Goal: Communication & Community: Participate in discussion

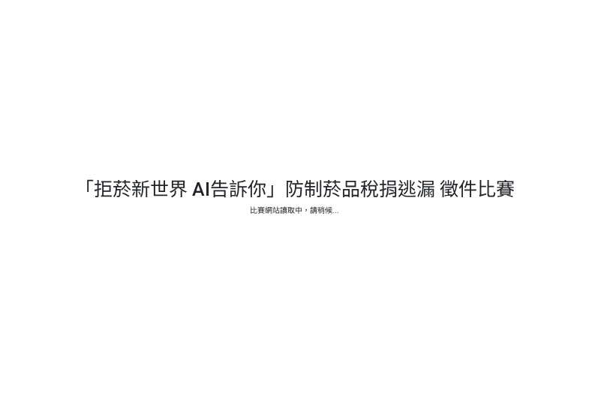
select select "vote"
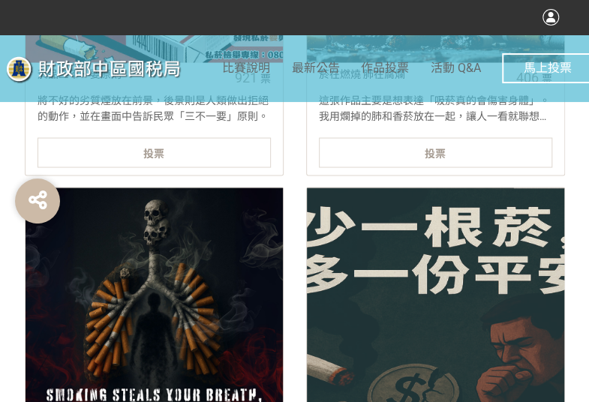
scroll to position [826, 0]
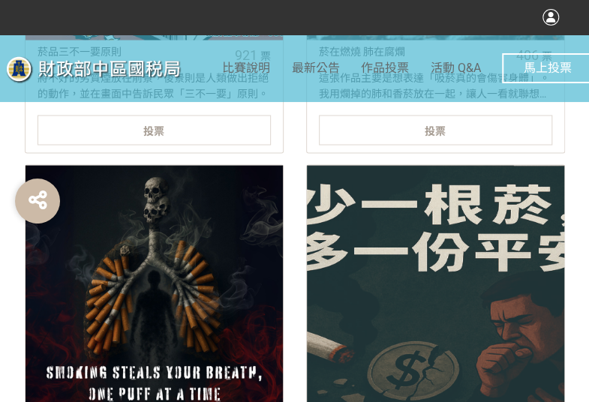
click at [218, 130] on div "投票" at bounding box center [154, 130] width 233 height 30
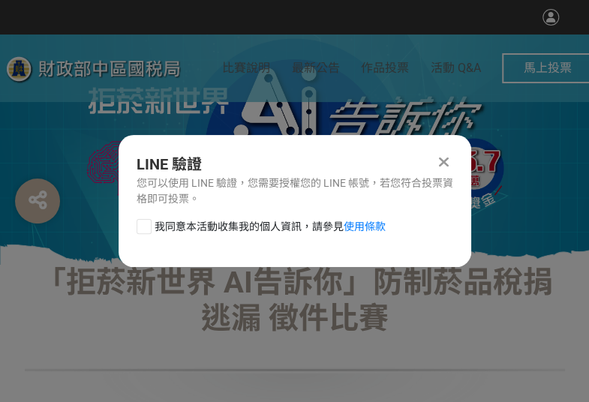
scroll to position [0, 0]
click at [134, 233] on div "我同意本活動收集我的個人資訊，請參見 使用條款" at bounding box center [295, 234] width 353 height 30
click at [143, 224] on div at bounding box center [144, 226] width 15 height 15
checkbox input "true"
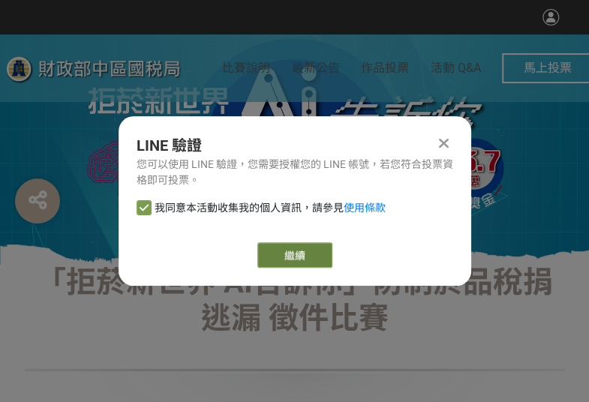
click at [315, 252] on button "繼續" at bounding box center [295, 256] width 75 height 26
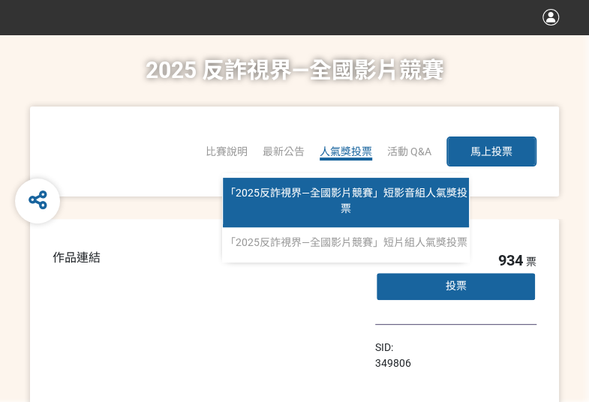
click at [349, 188] on span "「2025反詐視界—全國影片競賽」短影音組人氣獎投票" at bounding box center [346, 201] width 243 height 28
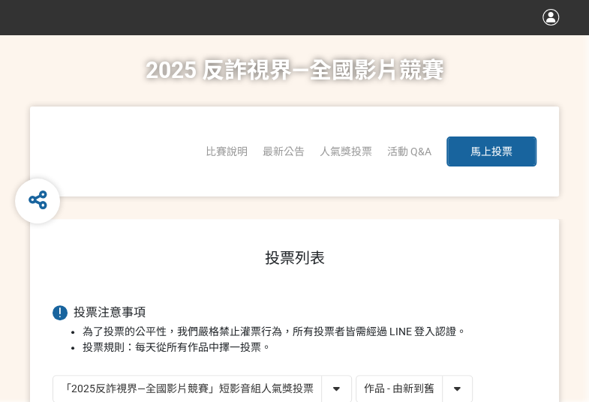
click at [402, 387] on select "作品 - 由新到舊 作品 - 由舊到新 票數 - 由多到少 票數 - 由少到多" at bounding box center [415, 389] width 116 height 26
select select "vote"
click at [357, 376] on select "作品 - 由新到舊 作品 - 由舊到新 票數 - 由多到少 票數 - 由少到多" at bounding box center [415, 389] width 116 height 26
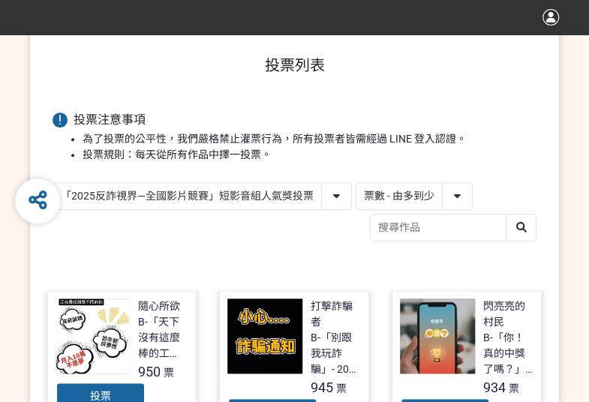
scroll to position [225, 0]
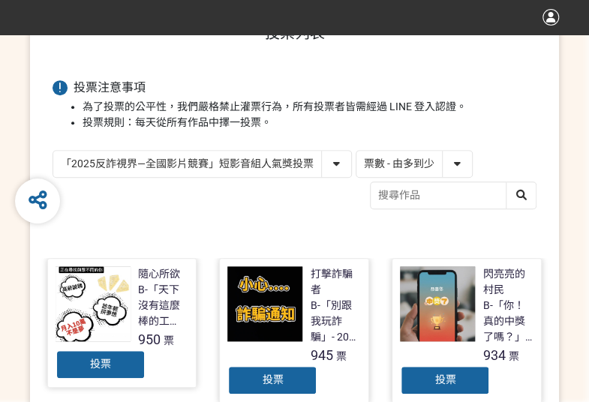
click at [419, 375] on div "投票" at bounding box center [445, 381] width 90 height 30
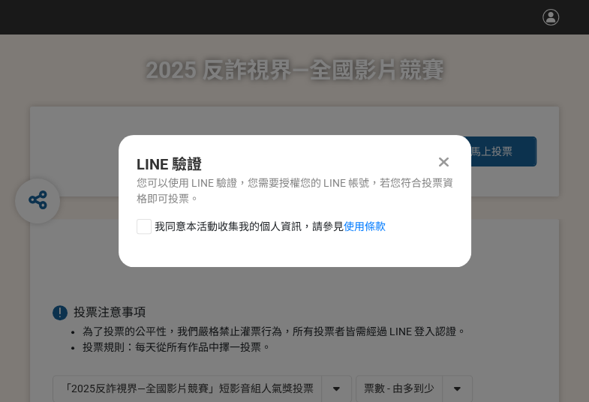
click at [144, 232] on div at bounding box center [144, 226] width 15 height 15
checkbox input "true"
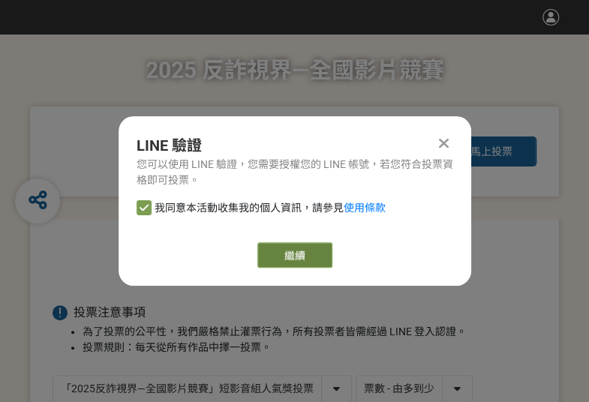
click at [295, 261] on button "繼續" at bounding box center [295, 256] width 75 height 26
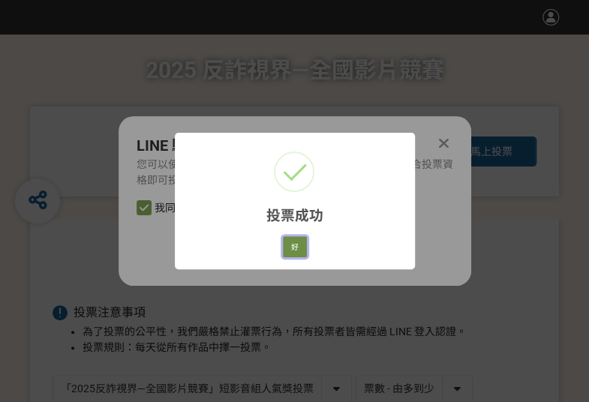
click at [304, 253] on button "好" at bounding box center [295, 247] width 24 height 21
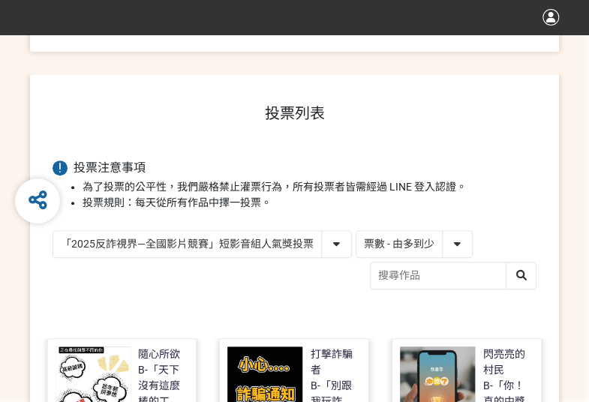
scroll to position [178, 0]
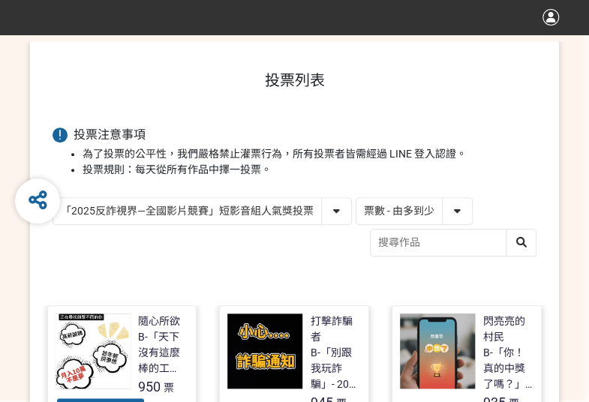
click at [254, 211] on select "「2025反詐視界—全國影片競賽」短影音組人氣獎投票 「2025反詐視界—全國影片競賽」短片組人氣獎投票" at bounding box center [202, 211] width 298 height 26
select select "13146"
click at [53, 198] on select "「2025反詐視界—全國影片競賽」短影音組人氣獎投票 「2025反詐視界—全國影片競賽」短片組人氣獎投票" at bounding box center [202, 211] width 298 height 26
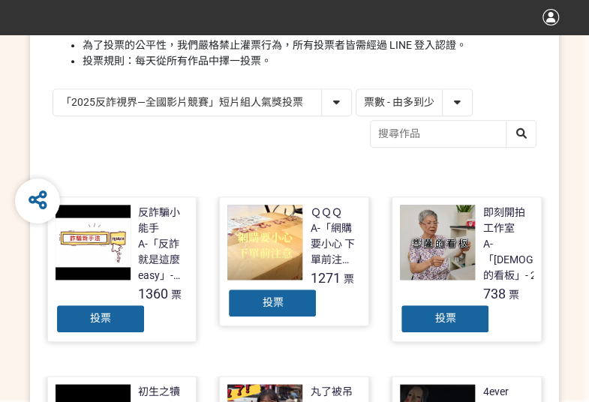
scroll to position [300, 0]
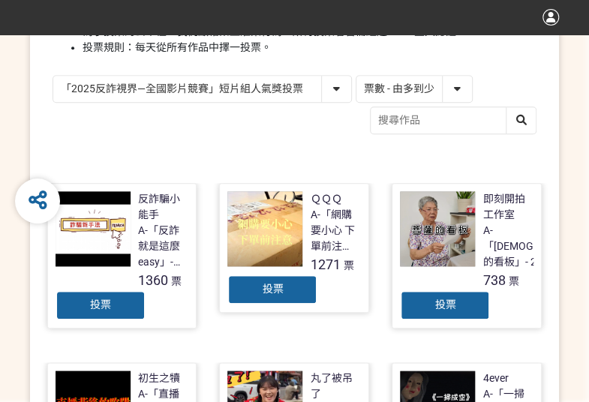
click at [257, 293] on div "投票" at bounding box center [272, 290] width 90 height 30
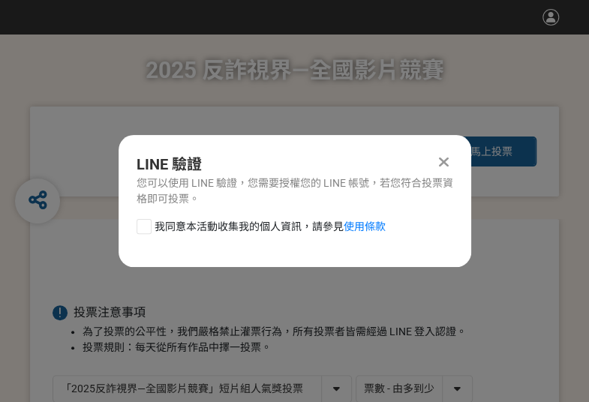
click at [137, 227] on div at bounding box center [144, 226] width 15 height 15
checkbox input "true"
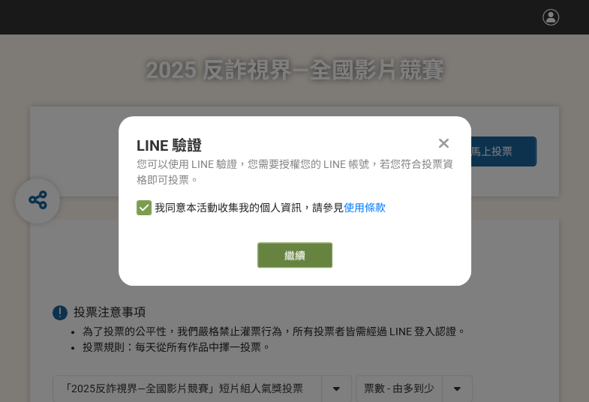
click at [282, 258] on button "繼續" at bounding box center [295, 256] width 75 height 26
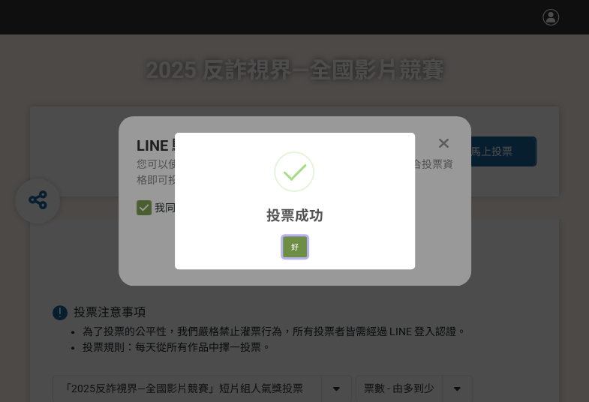
click at [300, 249] on button "好" at bounding box center [295, 247] width 24 height 21
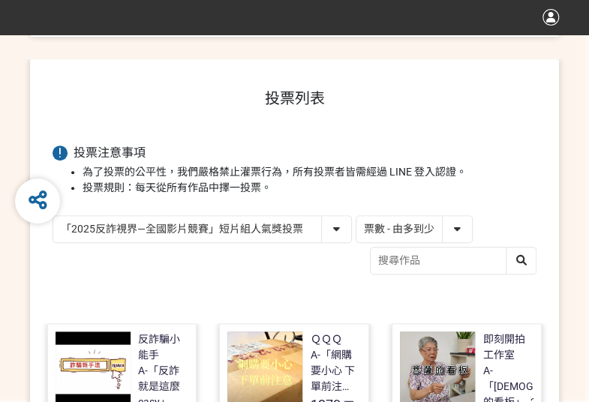
scroll to position [231, 0]
